Goal: Task Accomplishment & Management: Complete application form

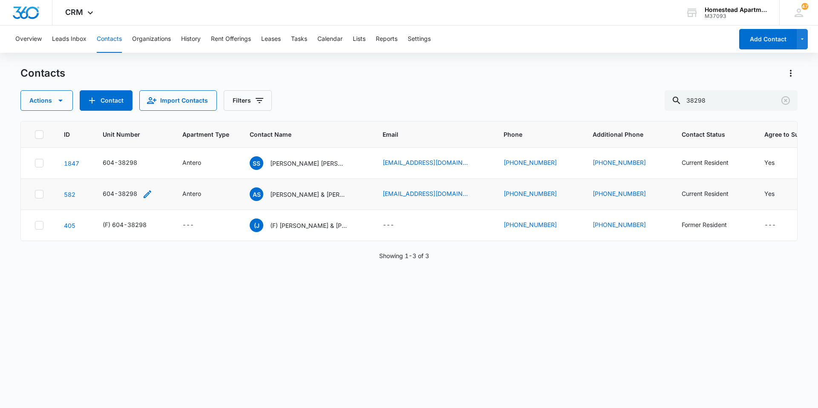
click at [147, 192] on icon "Unit Number - 604-38298 - Select to Edit Field" at bounding box center [147, 194] width 10 height 10
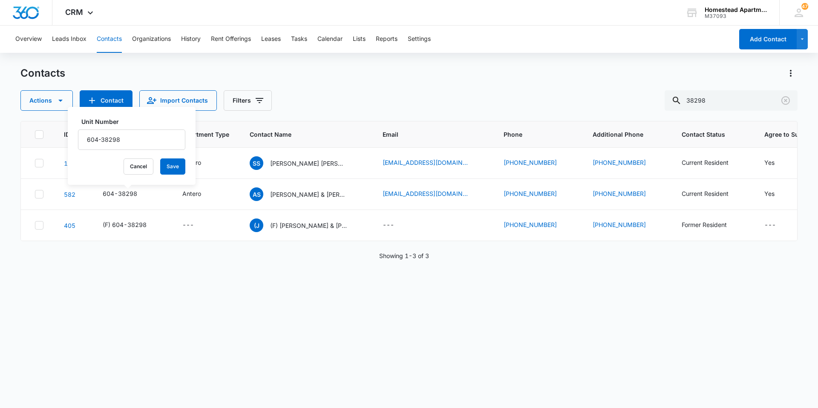
click at [307, 304] on div "ID Unit Number Apartment Type Contact Name Email Phone Additional Phone Contact…" at bounding box center [408, 259] width 777 height 276
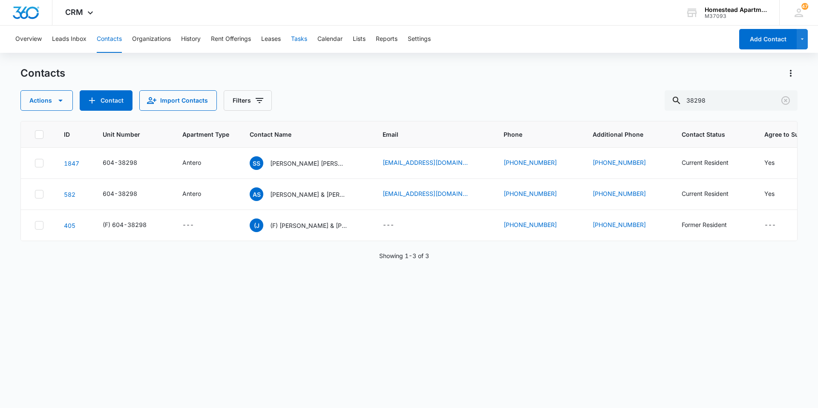
click at [302, 40] on button "Tasks" at bounding box center [299, 39] width 16 height 27
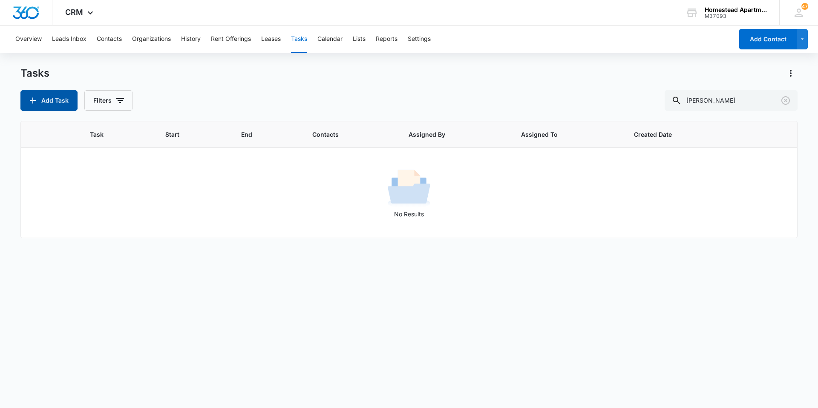
click at [47, 109] on button "Add Task" at bounding box center [48, 100] width 57 height 20
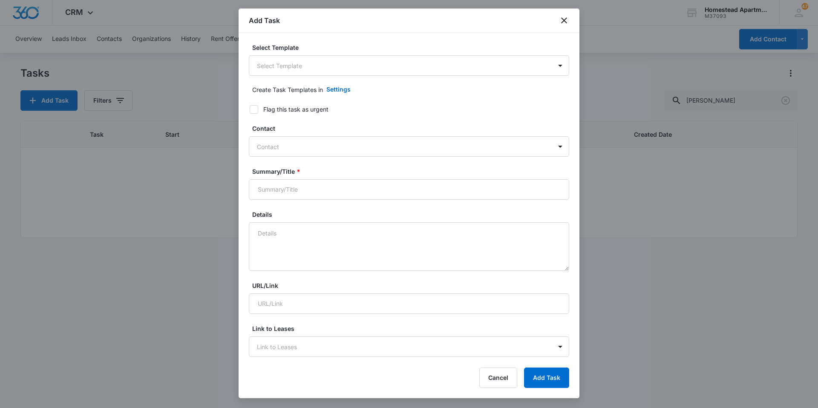
click at [356, 52] on div "Select Template Select Template" at bounding box center [409, 59] width 320 height 33
click at [352, 78] on form "Select Template Select Template Create Task Templates in Settings Flag this tas…" at bounding box center [409, 415] width 320 height 744
click at [353, 64] on body "CRM Apps Reputation Websites Forms CRM Email Social Content Intelligence Files …" at bounding box center [409, 204] width 818 height 408
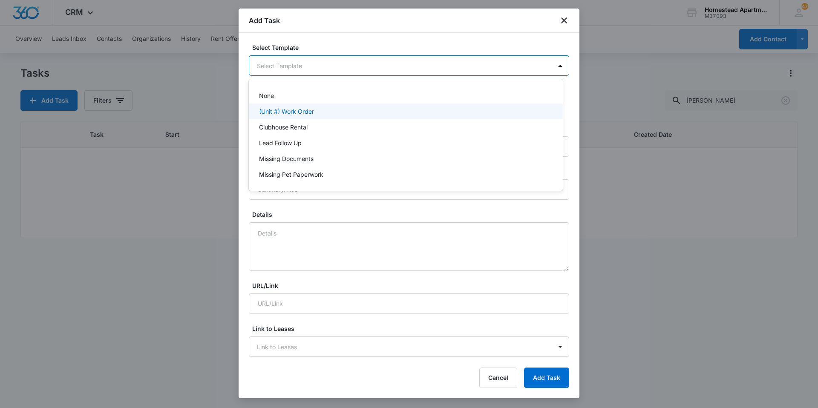
click at [328, 109] on div "(Unit #) Work Order" at bounding box center [405, 111] width 292 height 9
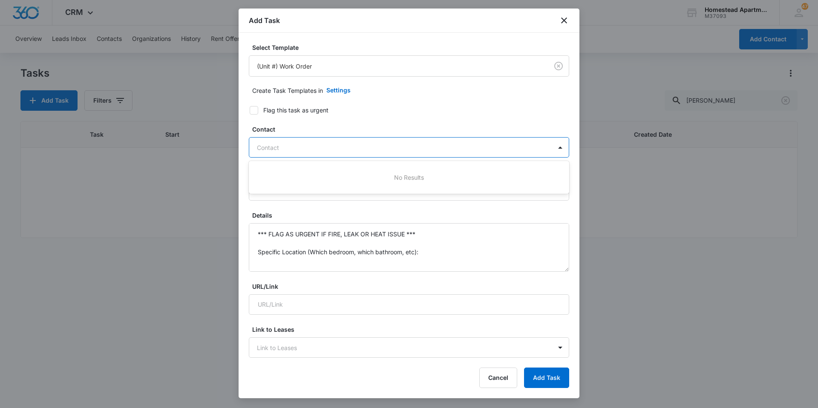
click at [276, 146] on div at bounding box center [404, 147] width 294 height 11
type input "[PERSON_NAME]"
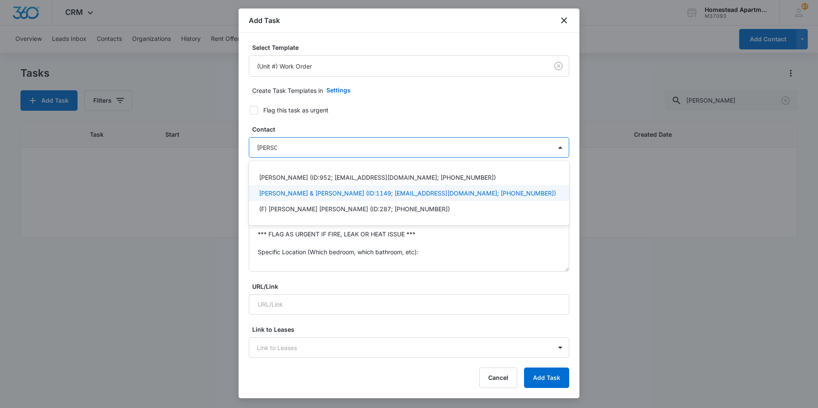
click at [303, 199] on div "[PERSON_NAME] & [PERSON_NAME] (ID:1149; [EMAIL_ADDRESS][DOMAIN_NAME]; [PHONE_NU…" at bounding box center [409, 193] width 320 height 16
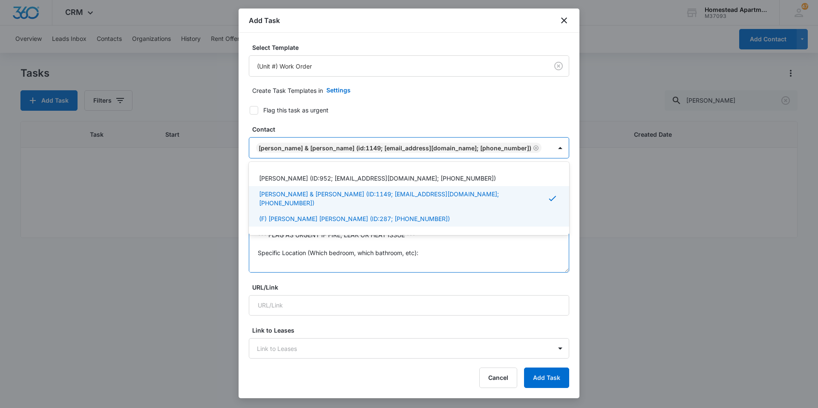
click at [299, 243] on textarea "*** FLAG AS URGENT IF FIRE, LEAK OR HEAT ISSUE *** Specific Location (Which bed…" at bounding box center [409, 248] width 320 height 49
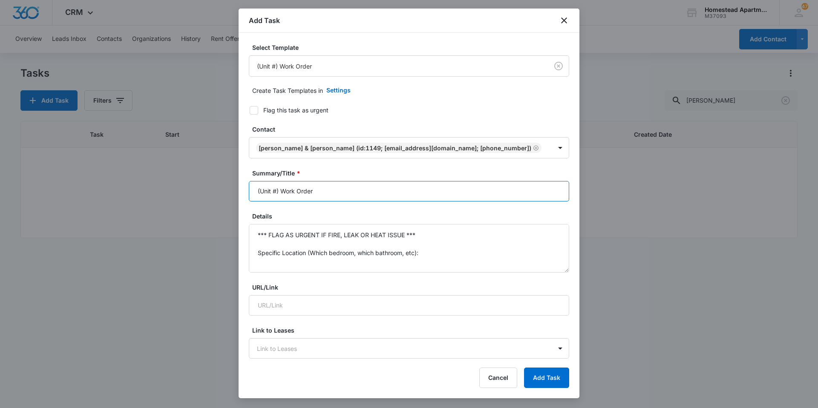
drag, startPoint x: 282, startPoint y: 194, endPoint x: 273, endPoint y: 194, distance: 8.9
click at [280, 194] on input "(Unit #) Work Order" at bounding box center [409, 191] width 320 height 20
drag, startPoint x: 278, startPoint y: 192, endPoint x: 225, endPoint y: 185, distance: 53.3
click at [225, 185] on body "CRM Apps Reputation Websites Forms CRM Email Social Content Intelligence Files …" at bounding box center [409, 204] width 818 height 408
type input "3628 #6 Work Order"
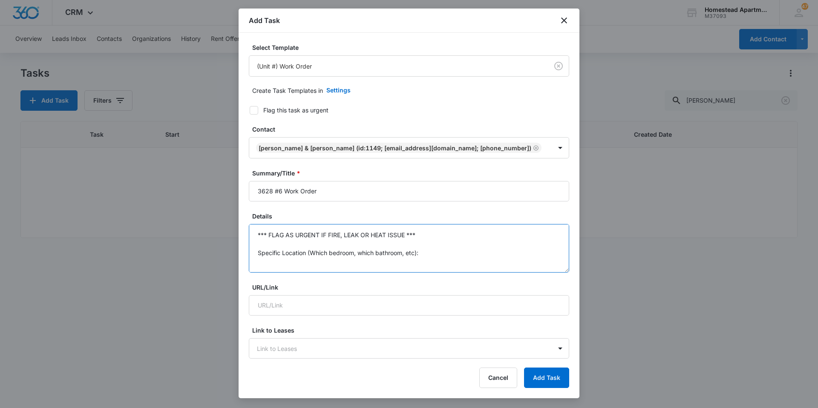
click at [299, 232] on textarea "*** FLAG AS URGENT IF FIRE, LEAK OR HEAT ISSUE *** Specific Location (Which bed…" at bounding box center [409, 248] width 320 height 49
drag, startPoint x: 300, startPoint y: 246, endPoint x: 261, endPoint y: 210, distance: 53.7
click at [261, 210] on form "Select Template (Unit #) Work Order Create Task Templates in Settings Flag this…" at bounding box center [409, 416] width 320 height 746
type textarea "*"
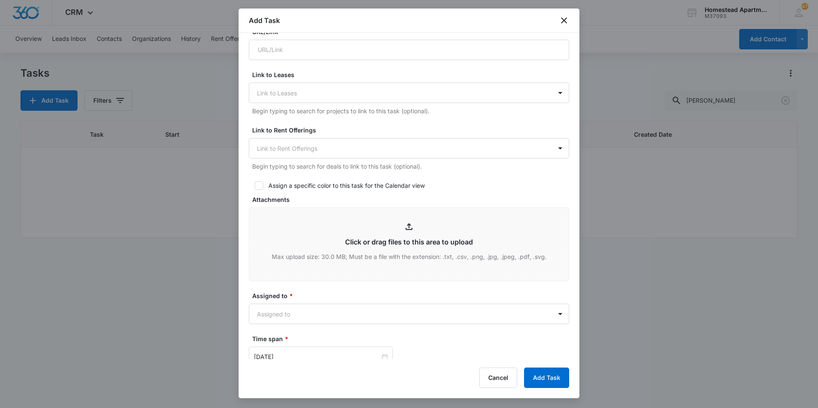
scroll to position [440, 0]
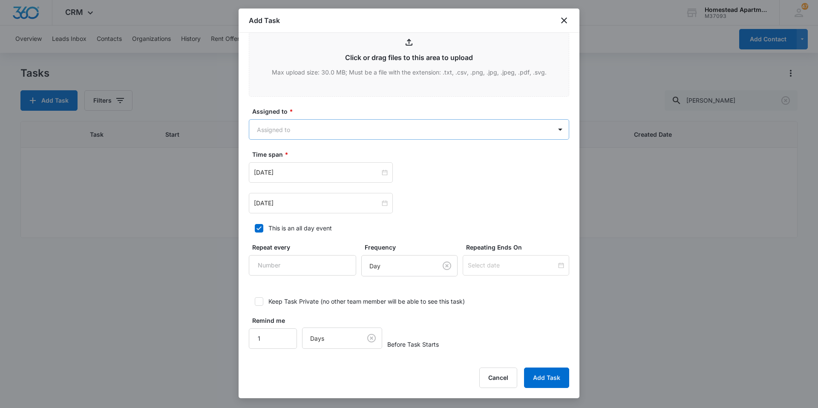
type textarea "Remove portable A/C."
click at [308, 133] on body "CRM Apps Reputation Websites Forms CRM Email Social Content Intelligence Files …" at bounding box center [409, 204] width 818 height 408
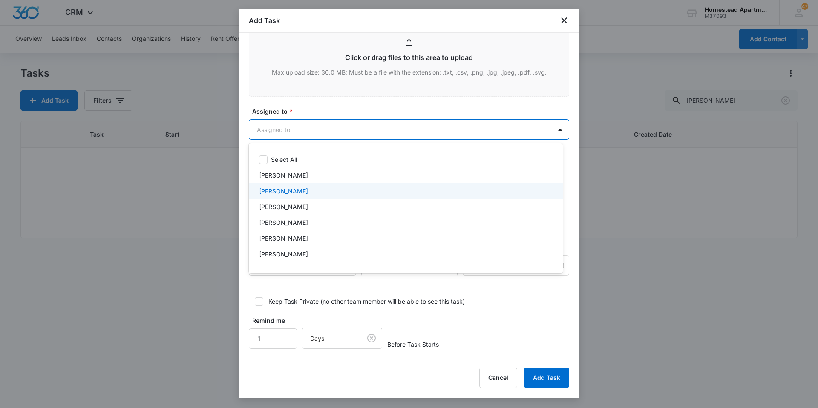
scroll to position [139, 0]
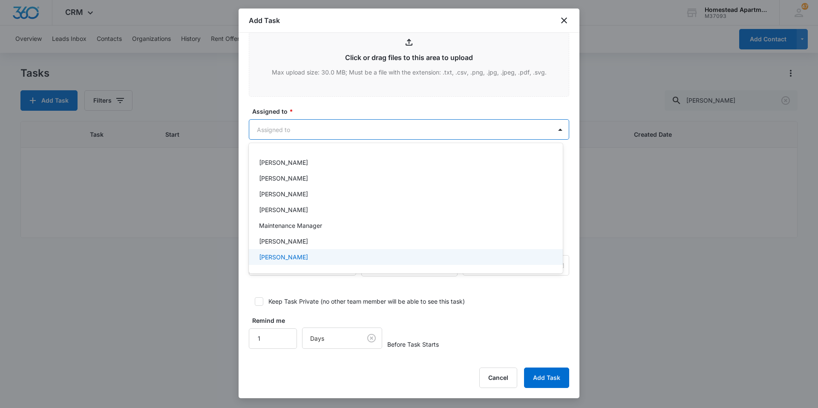
click at [308, 253] on div "[PERSON_NAME]" at bounding box center [405, 257] width 292 height 9
click at [326, 112] on div at bounding box center [409, 204] width 818 height 408
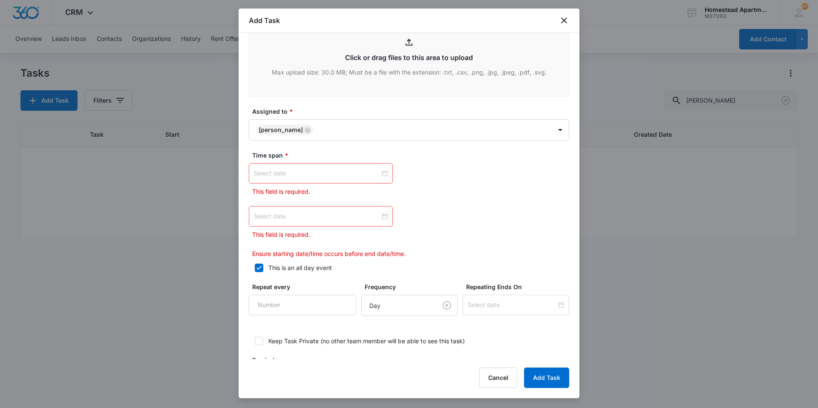
click at [322, 168] on div at bounding box center [321, 173] width 144 height 20
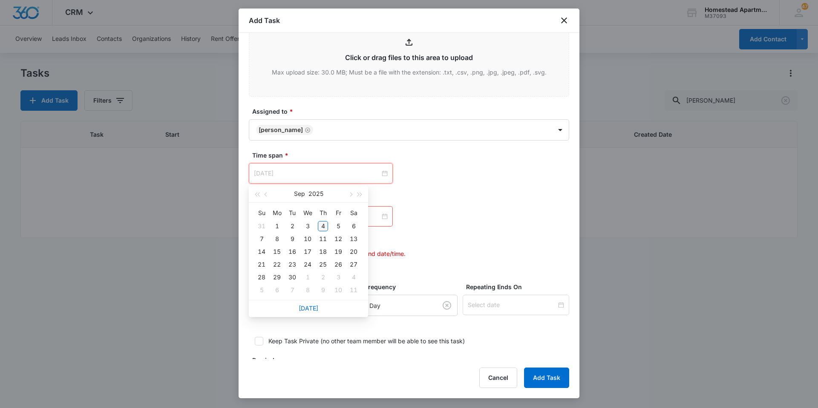
type input "[DATE]"
click at [325, 225] on div "4" at bounding box center [323, 226] width 10 height 10
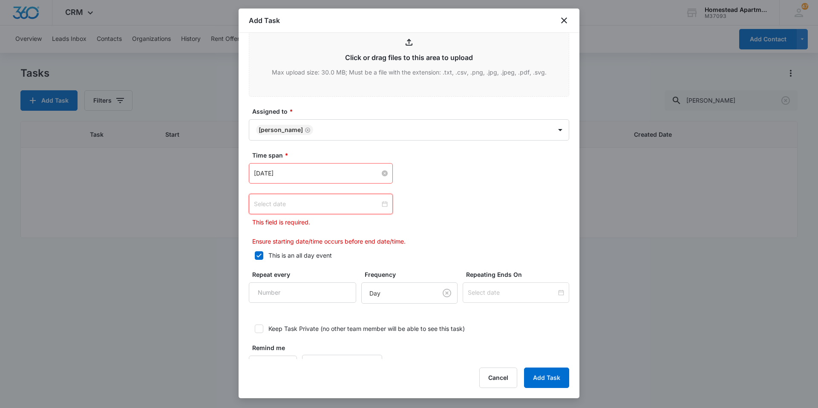
click at [339, 205] on input at bounding box center [317, 203] width 126 height 9
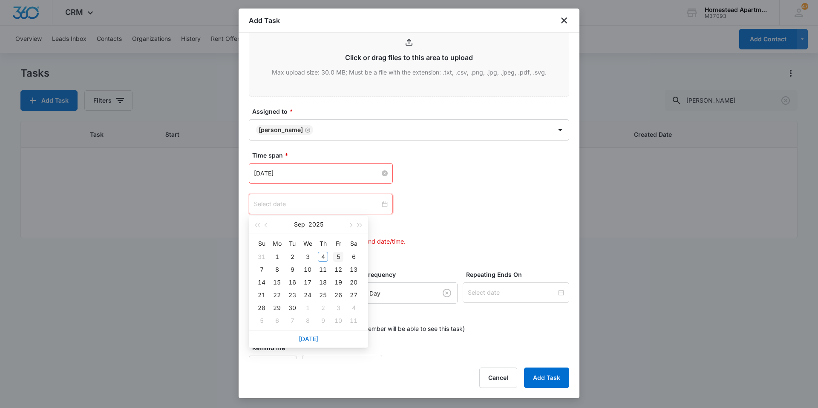
type input "[DATE]"
click at [332, 257] on td "5" at bounding box center [337, 256] width 15 height 13
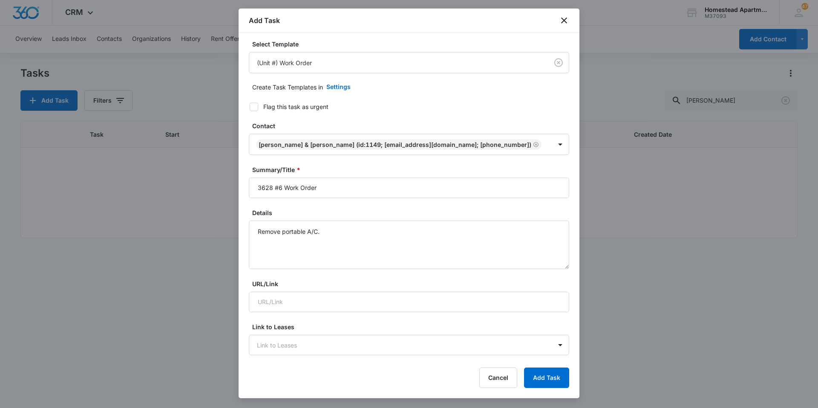
scroll to position [0, 0]
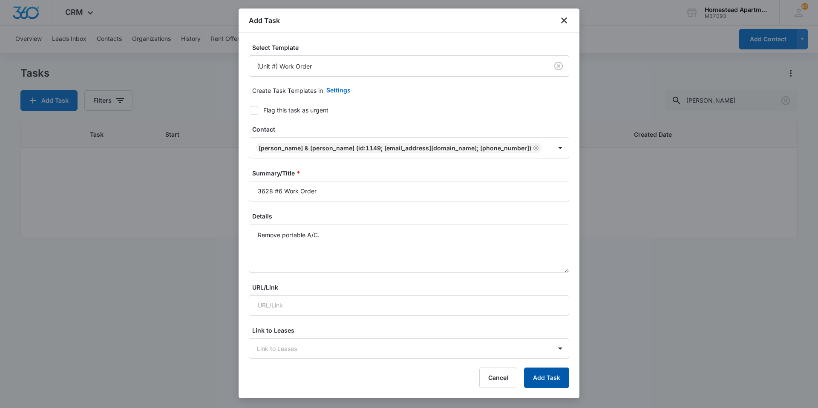
click at [560, 379] on button "Add Task" at bounding box center [546, 377] width 45 height 20
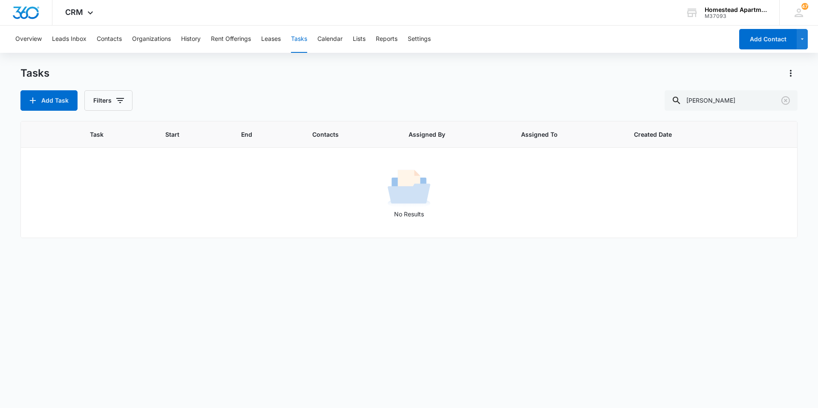
click at [122, 42] on div "Overview Leads Inbox Contacts Organizations History Rent Offerings Leases Tasks…" at bounding box center [371, 39] width 723 height 27
click at [110, 43] on button "Contacts" at bounding box center [109, 39] width 25 height 27
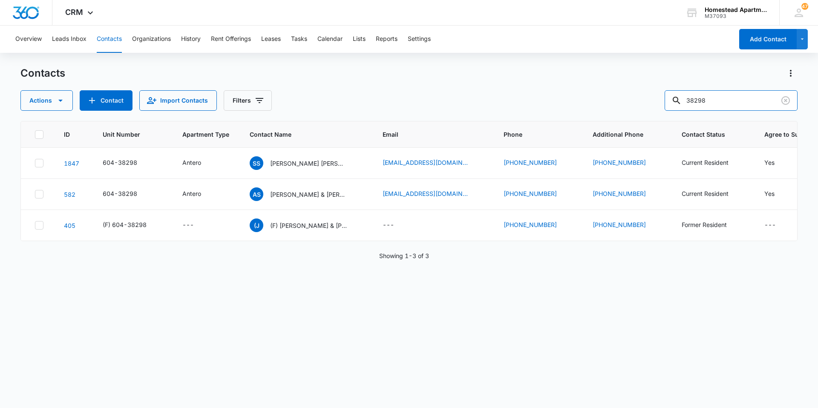
drag, startPoint x: 729, startPoint y: 100, endPoint x: 631, endPoint y: 85, distance: 98.7
click at [631, 85] on div "Contacts Actions Contact Import Contacts Filters 38298" at bounding box center [408, 88] width 777 height 44
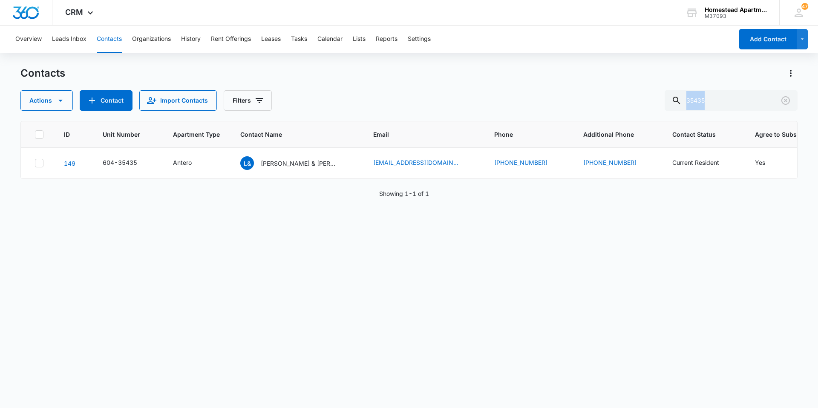
drag, startPoint x: 726, startPoint y: 112, endPoint x: 628, endPoint y: 103, distance: 98.3
click at [628, 103] on div "Contacts Actions Contact Import Contacts Filters 35435 ID Unit Number Apartment…" at bounding box center [408, 236] width 777 height 341
click at [735, 97] on input "35435" at bounding box center [730, 100] width 133 height 20
drag, startPoint x: 732, startPoint y: 100, endPoint x: 680, endPoint y: 99, distance: 52.8
click at [680, 99] on div "35435" at bounding box center [730, 100] width 133 height 20
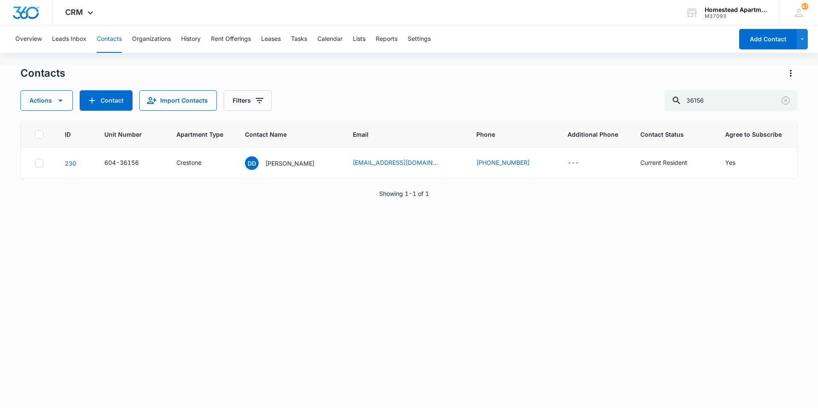
click at [545, 226] on div "ID Unit Number Apartment Type Contact Name Email Phone Additional Phone Contact…" at bounding box center [408, 259] width 777 height 276
drag, startPoint x: 751, startPoint y: 112, endPoint x: 546, endPoint y: 95, distance: 205.5
click at [546, 95] on div "Contacts Actions Contact Import Contacts Filters 36156 ID Unit Number Apartment…" at bounding box center [408, 236] width 777 height 341
click at [726, 110] on input "36156" at bounding box center [730, 100] width 133 height 20
drag, startPoint x: 727, startPoint y: 105, endPoint x: 565, endPoint y: 103, distance: 162.3
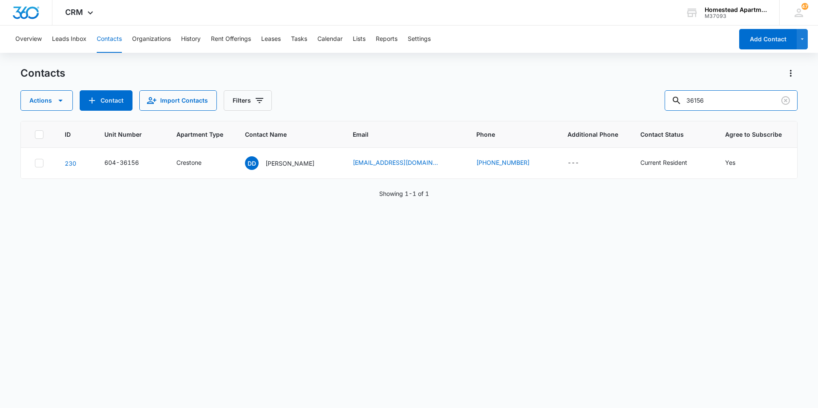
click at [565, 103] on div "Actions Contact Import Contacts Filters 36156" at bounding box center [408, 100] width 777 height 20
click at [702, 100] on input "36172" at bounding box center [730, 100] width 133 height 20
click at [745, 98] on input "36172" at bounding box center [730, 100] width 133 height 20
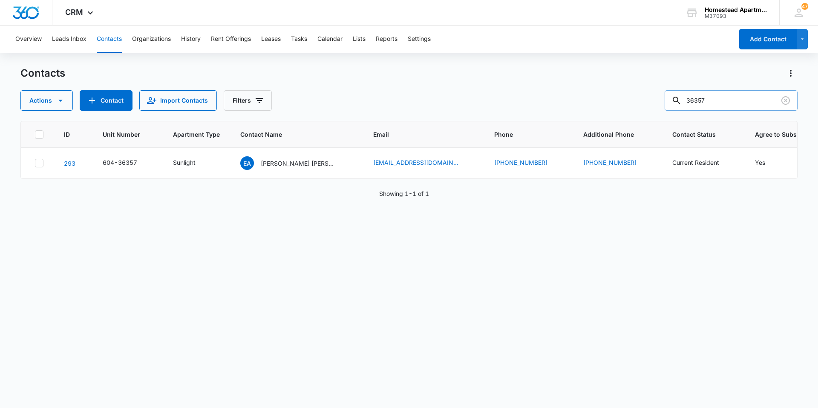
click at [715, 103] on input "36357" at bounding box center [730, 100] width 133 height 20
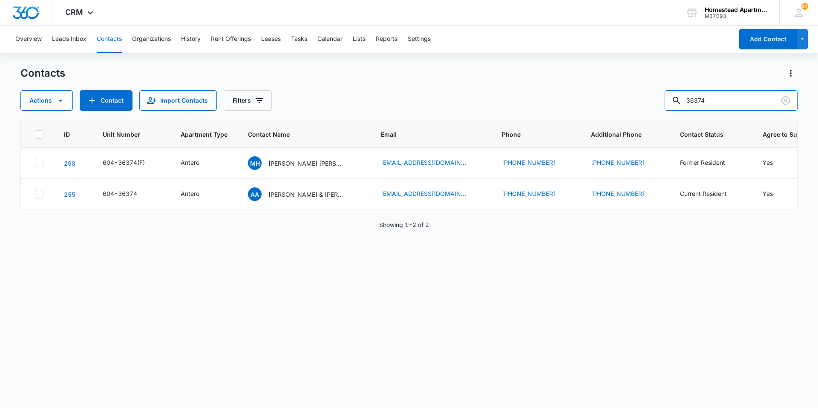
drag, startPoint x: 717, startPoint y: 96, endPoint x: 670, endPoint y: 104, distance: 47.5
click at [670, 104] on div "Actions Contact Import Contacts Filters 36374" at bounding box center [408, 100] width 777 height 20
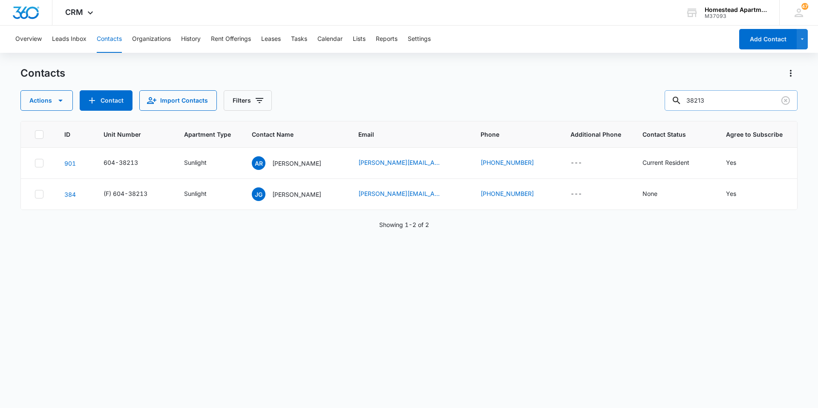
click at [730, 101] on input "38213" at bounding box center [730, 100] width 133 height 20
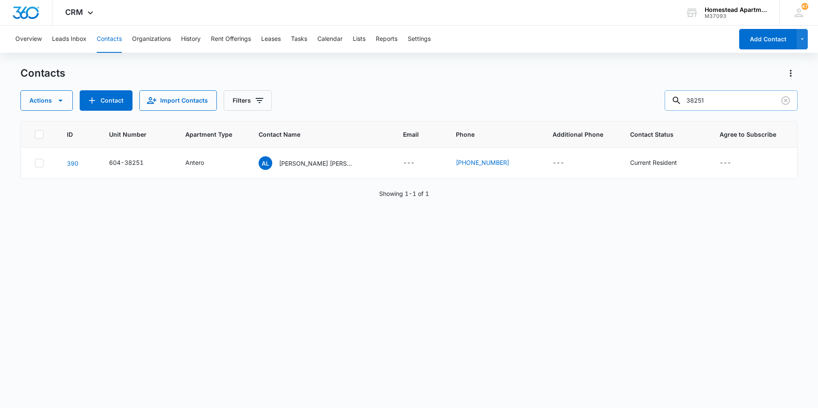
click at [678, 105] on div "38251" at bounding box center [730, 100] width 133 height 20
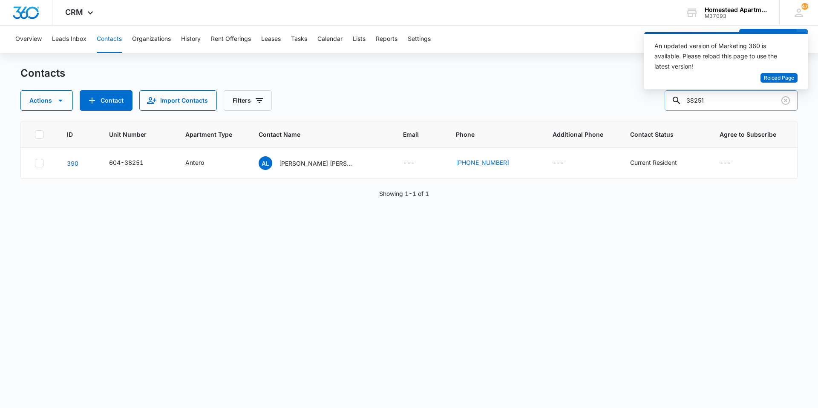
click at [722, 102] on input "38251" at bounding box center [730, 100] width 133 height 20
drag, startPoint x: 722, startPoint y: 102, endPoint x: 628, endPoint y: 103, distance: 94.1
click at [628, 103] on div "Actions Contact Import Contacts Filters 38251" at bounding box center [408, 100] width 777 height 20
type input "2460"
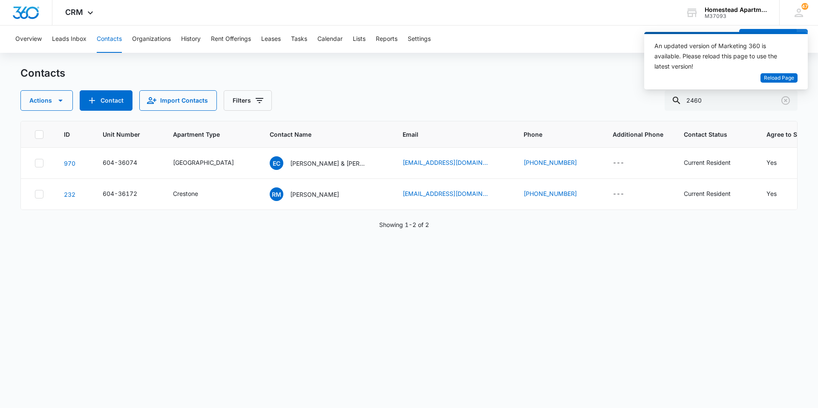
drag, startPoint x: 193, startPoint y: 265, endPoint x: 198, endPoint y: 234, distance: 31.5
click at [193, 265] on div "ID Unit Number Apartment Type Contact Name Email Phone Additional Phone Contact…" at bounding box center [408, 259] width 777 height 276
click at [305, 42] on button "Tasks" at bounding box center [299, 39] width 16 height 27
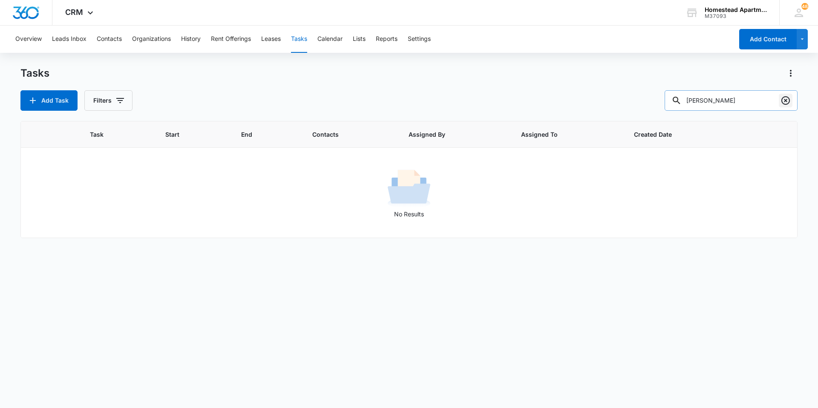
click at [787, 100] on icon "Clear" at bounding box center [785, 100] width 10 height 10
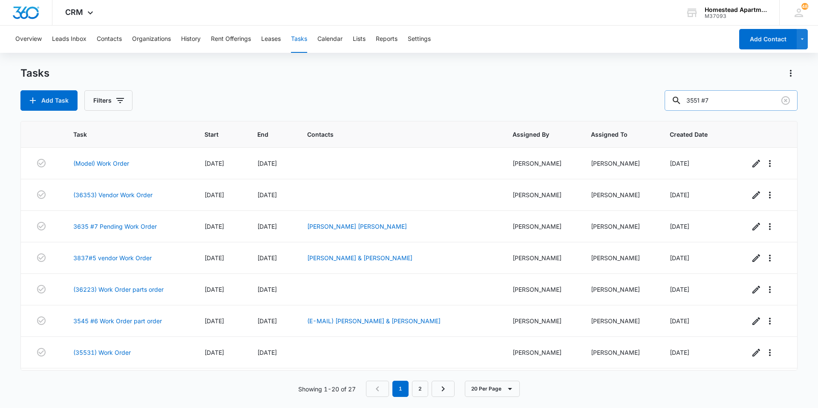
type input "3551 #7"
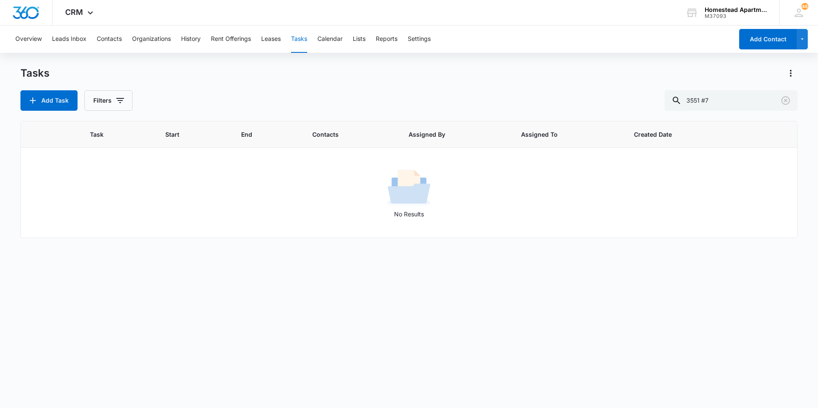
click at [108, 111] on div "Tasks Add Task Filters 3551 #7 Task Start End Contacts Assigned By Assigned To …" at bounding box center [408, 236] width 777 height 341
click at [113, 102] on button "Filters" at bounding box center [108, 100] width 48 height 20
click at [107, 201] on label "Complete" at bounding box center [144, 202] width 98 height 9
click at [95, 202] on input "Complete" at bounding box center [95, 202] width 0 height 0
radio input "false"
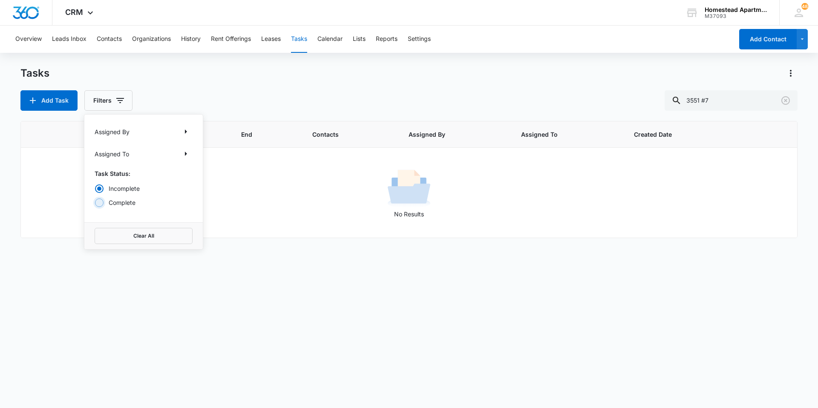
radio input "true"
click at [164, 79] on div "Tasks" at bounding box center [408, 73] width 777 height 14
